Goal: Information Seeking & Learning: Learn about a topic

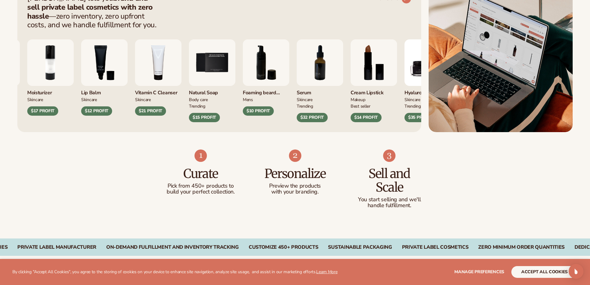
scroll to position [279, 0]
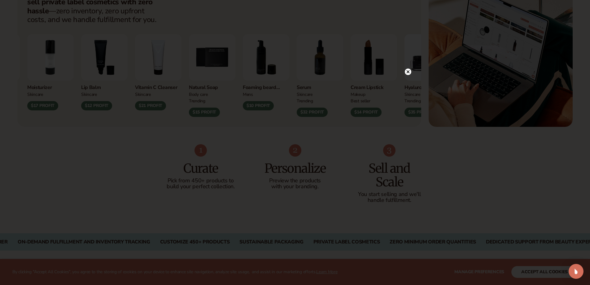
click at [405, 68] on icon at bounding box center [408, 71] width 7 height 7
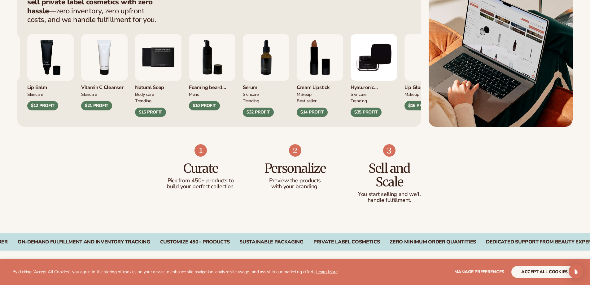
click at [181, 100] on div "TRENDING" at bounding box center [158, 100] width 46 height 7
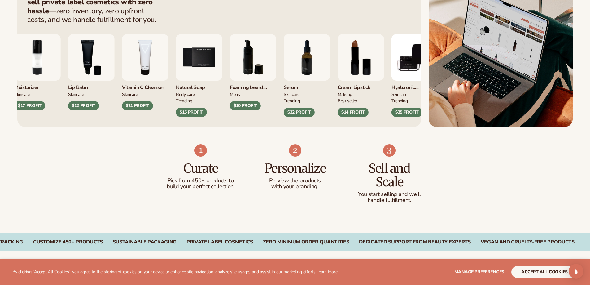
click at [191, 58] on img "5 / 9" at bounding box center [199, 57] width 46 height 46
click at [190, 63] on img "5 / 9" at bounding box center [199, 57] width 46 height 46
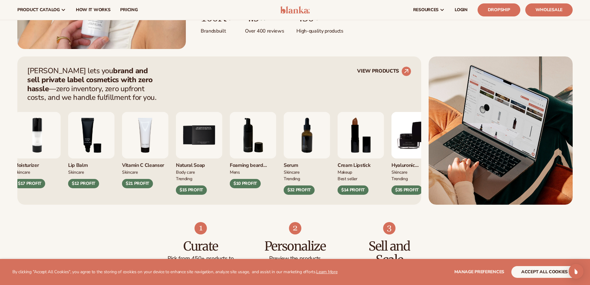
scroll to position [155, 0]
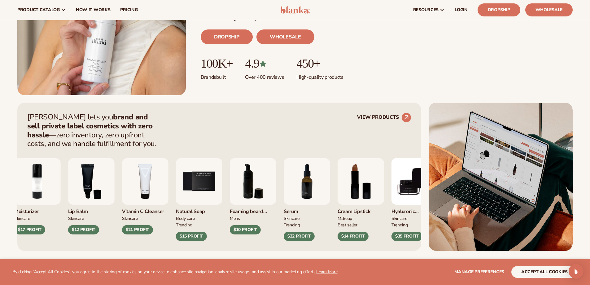
click at [194, 238] on div "$15 PROFIT" at bounding box center [191, 235] width 31 height 9
click at [194, 186] on img "5 / 9" at bounding box center [199, 181] width 46 height 46
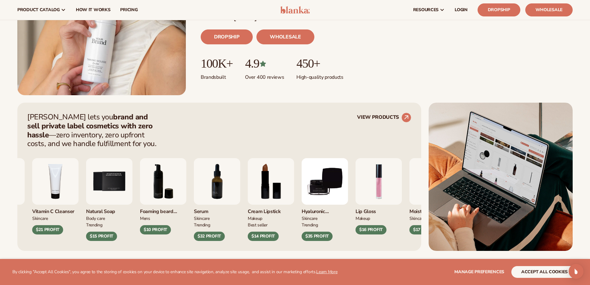
click at [228, 188] on img "7 / 9" at bounding box center [217, 181] width 46 height 46
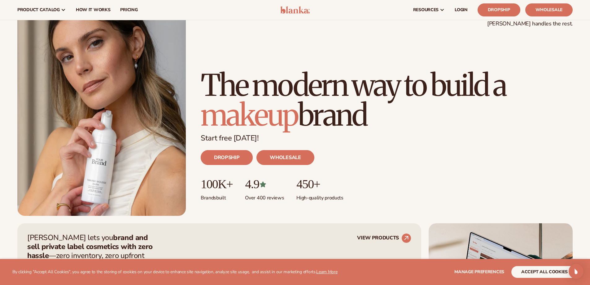
scroll to position [0, 0]
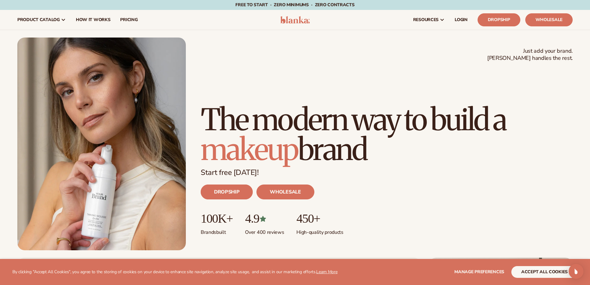
click at [230, 193] on link "DROPSHIP" at bounding box center [227, 191] width 52 height 15
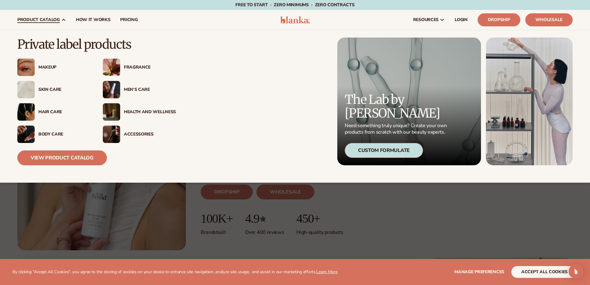
click at [62, 162] on link "View Product Catalog" at bounding box center [61, 157] width 89 height 15
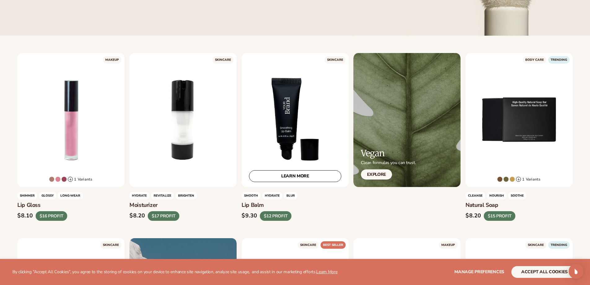
scroll to position [217, 0]
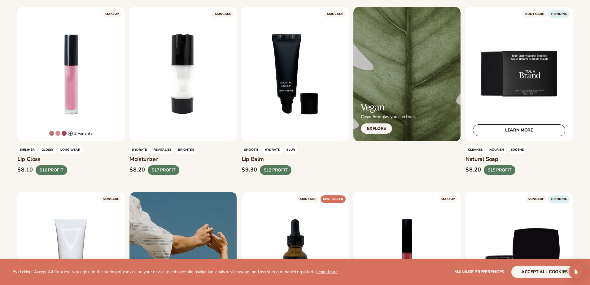
click at [510, 66] on div "LEARN MORE" at bounding box center [518, 74] width 107 height 134
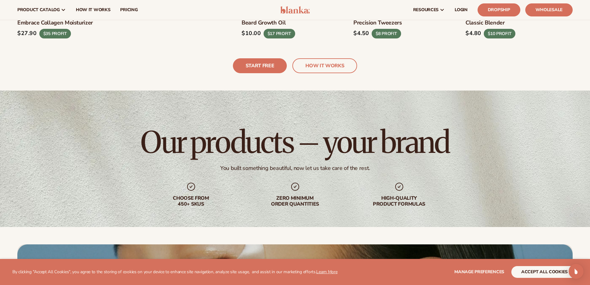
scroll to position [1672, 0]
